Goal: Task Accomplishment & Management: Manage account settings

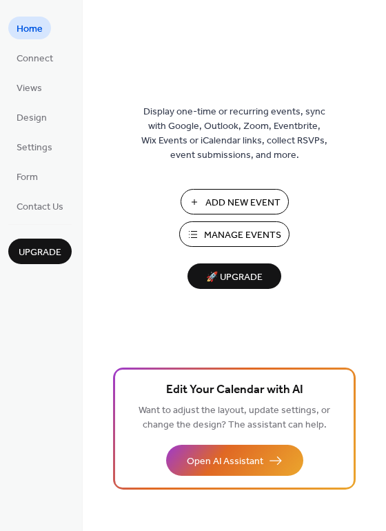
click at [267, 228] on span "Manage Events" at bounding box center [242, 235] width 77 height 14
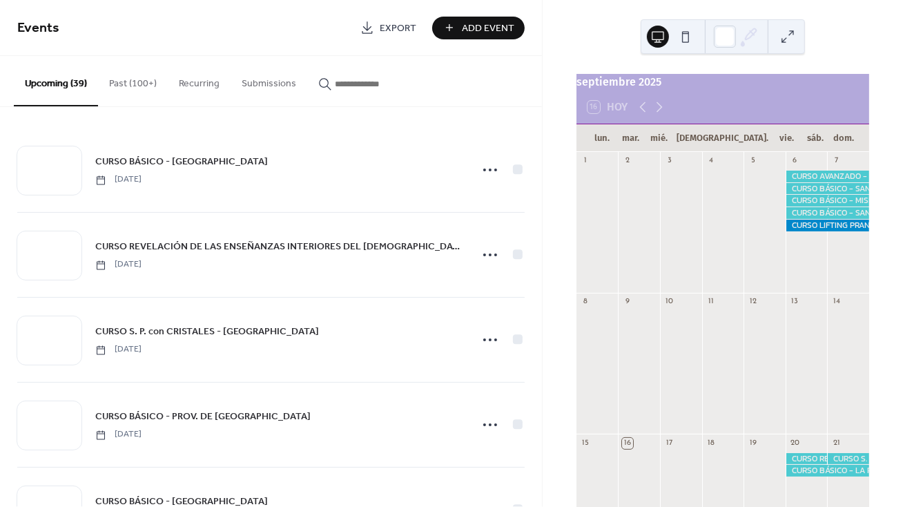
click at [364, 86] on input "button" at bounding box center [376, 84] width 83 height 14
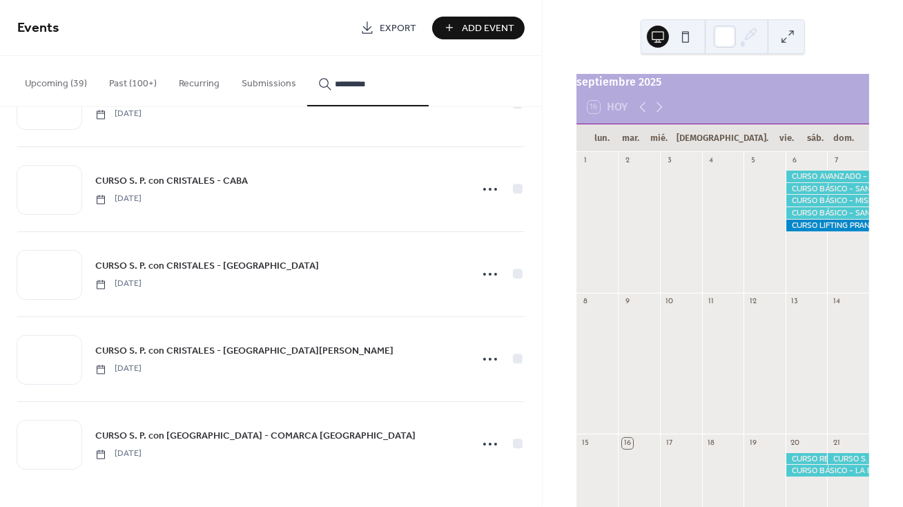
scroll to position [1172, 0]
type input "*********"
click at [484, 442] on icon at bounding box center [490, 444] width 22 height 22
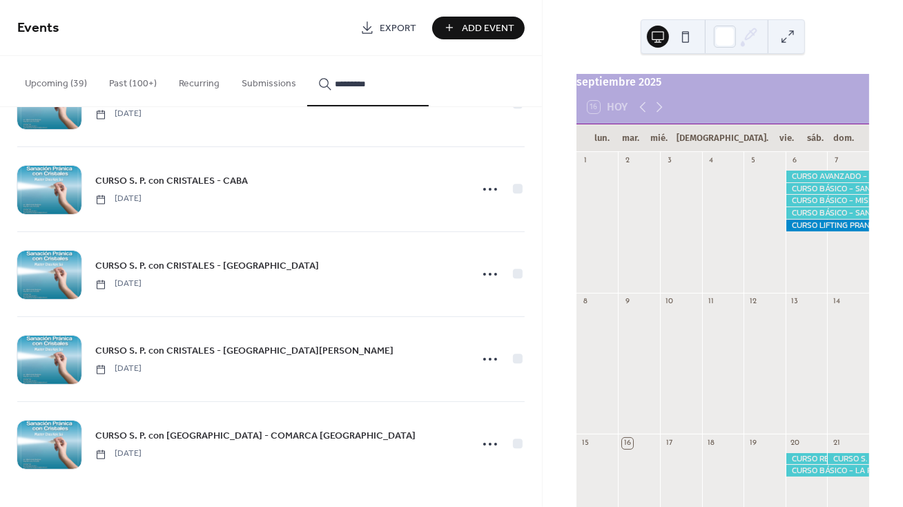
click at [80, 438] on div at bounding box center [49, 444] width 64 height 48
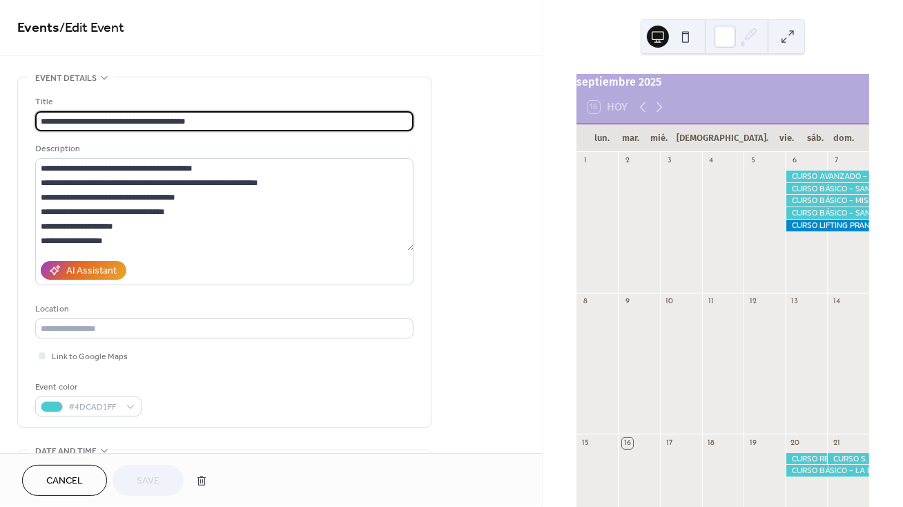
click at [80, 438] on div "**********" at bounding box center [224, 492] width 414 height 831
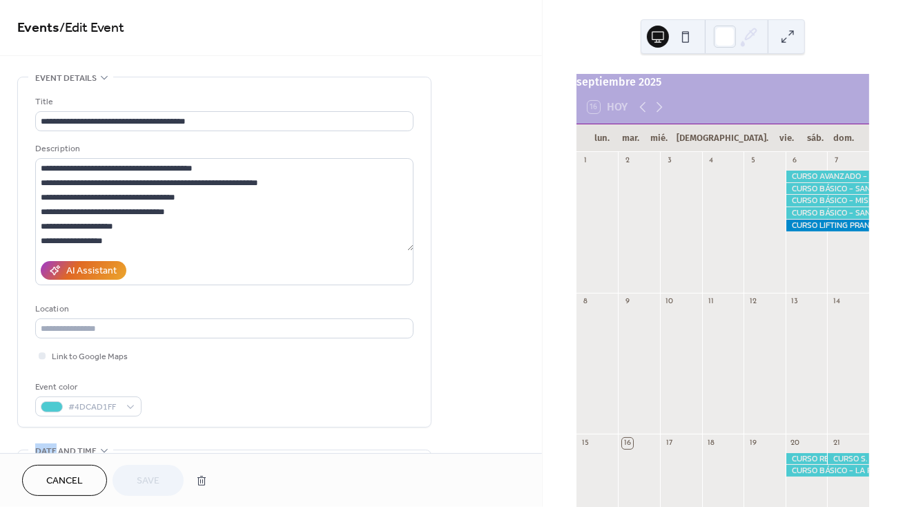
click at [61, 474] on span "Cancel" at bounding box center [64, 481] width 37 height 14
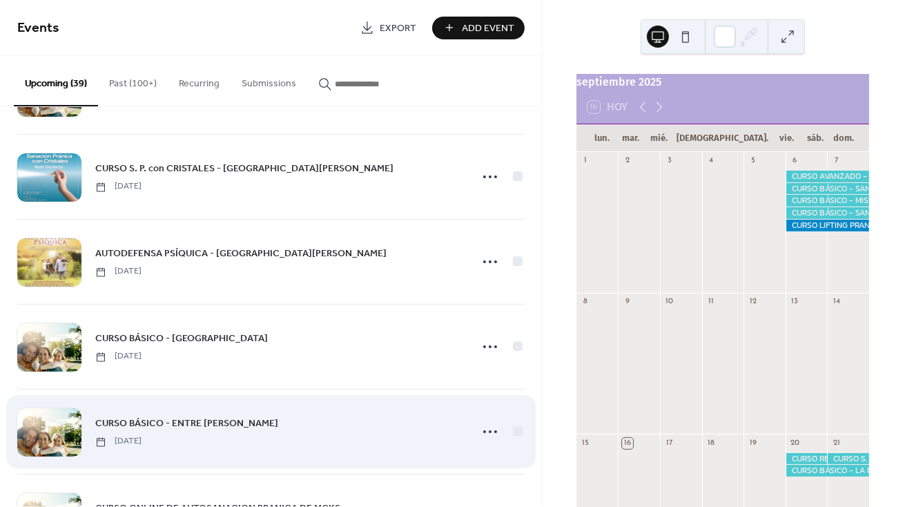
scroll to position [273, 0]
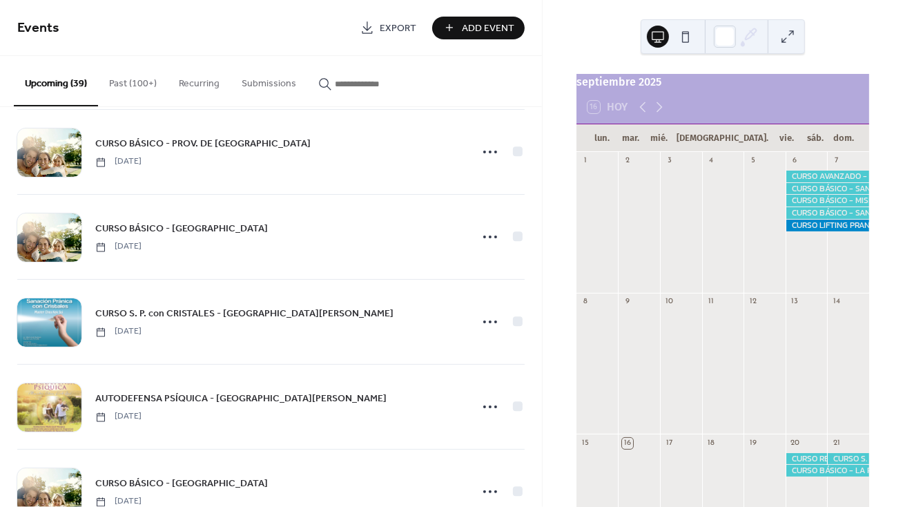
click at [351, 79] on input "button" at bounding box center [376, 84] width 83 height 14
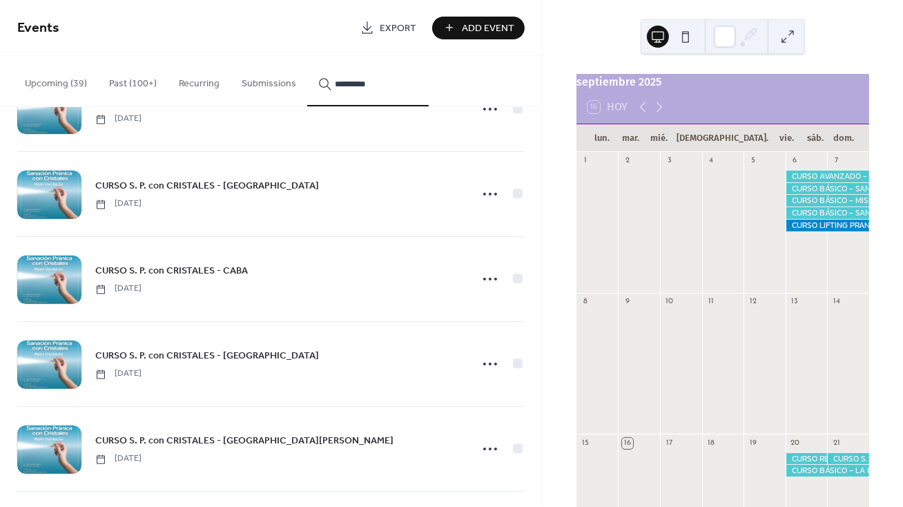
scroll to position [1172, 0]
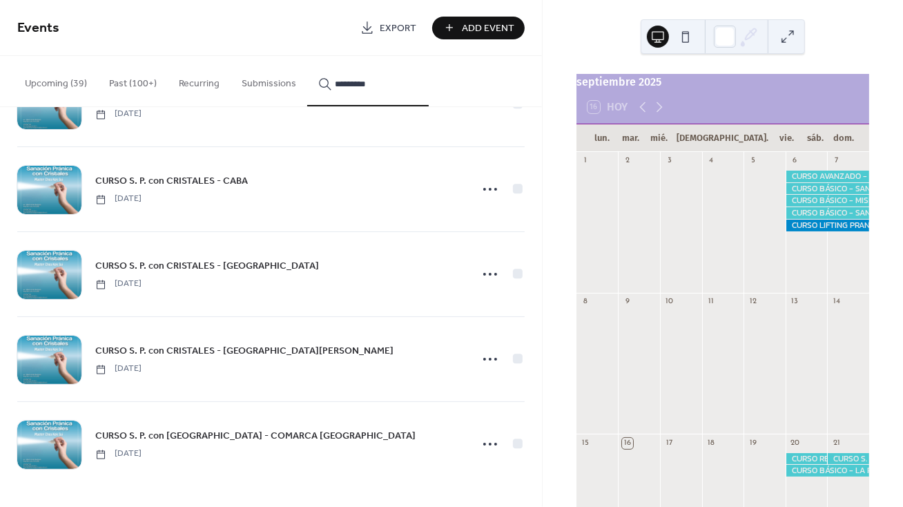
type input "*********"
click at [480, 272] on icon at bounding box center [490, 274] width 22 height 22
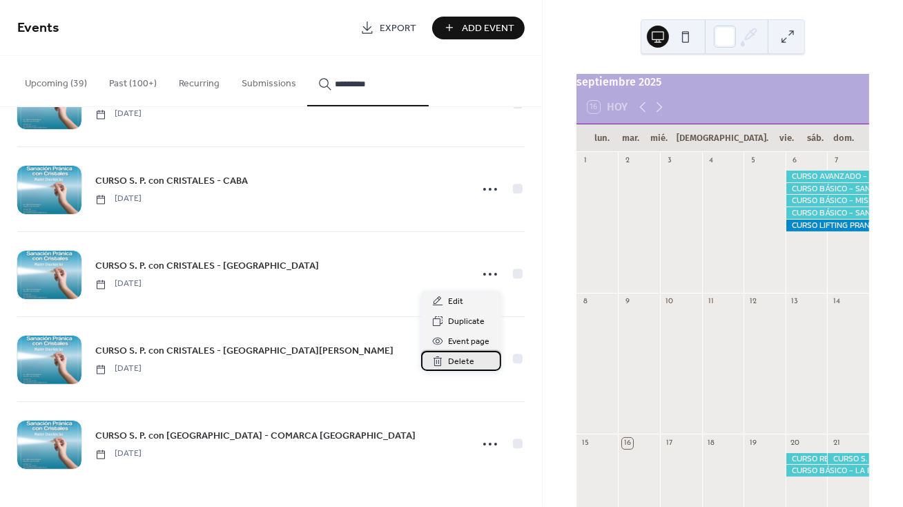
click at [459, 356] on span "Delete" at bounding box center [462, 362] width 26 height 14
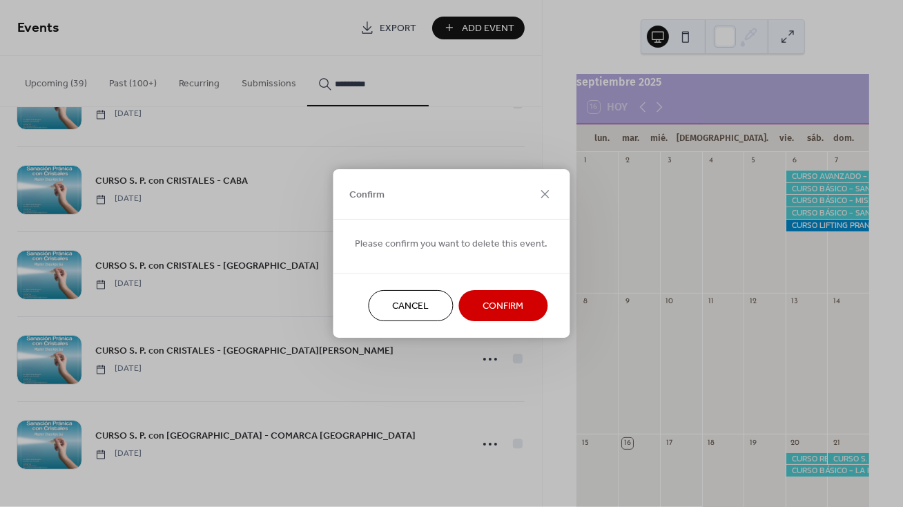
click at [495, 310] on span "Confirm" at bounding box center [503, 306] width 41 height 14
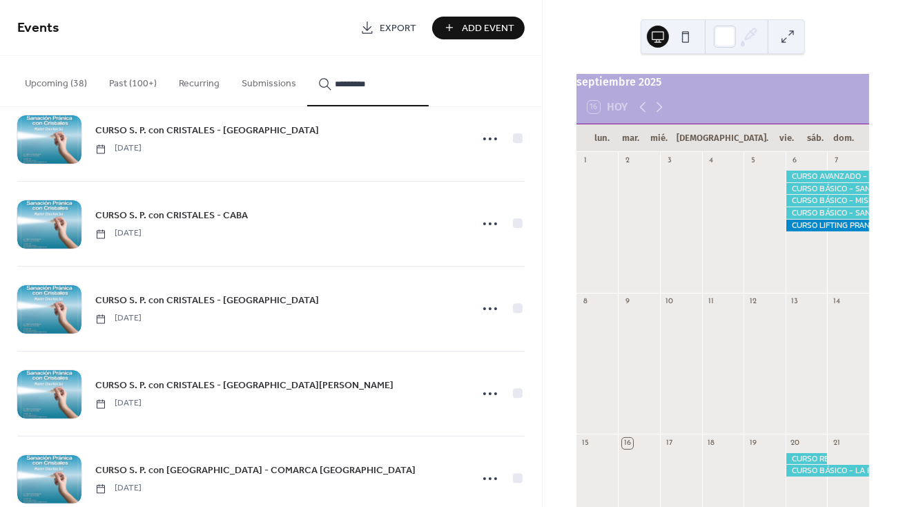
scroll to position [1132, 0]
